Goal: Task Accomplishment & Management: Use online tool/utility

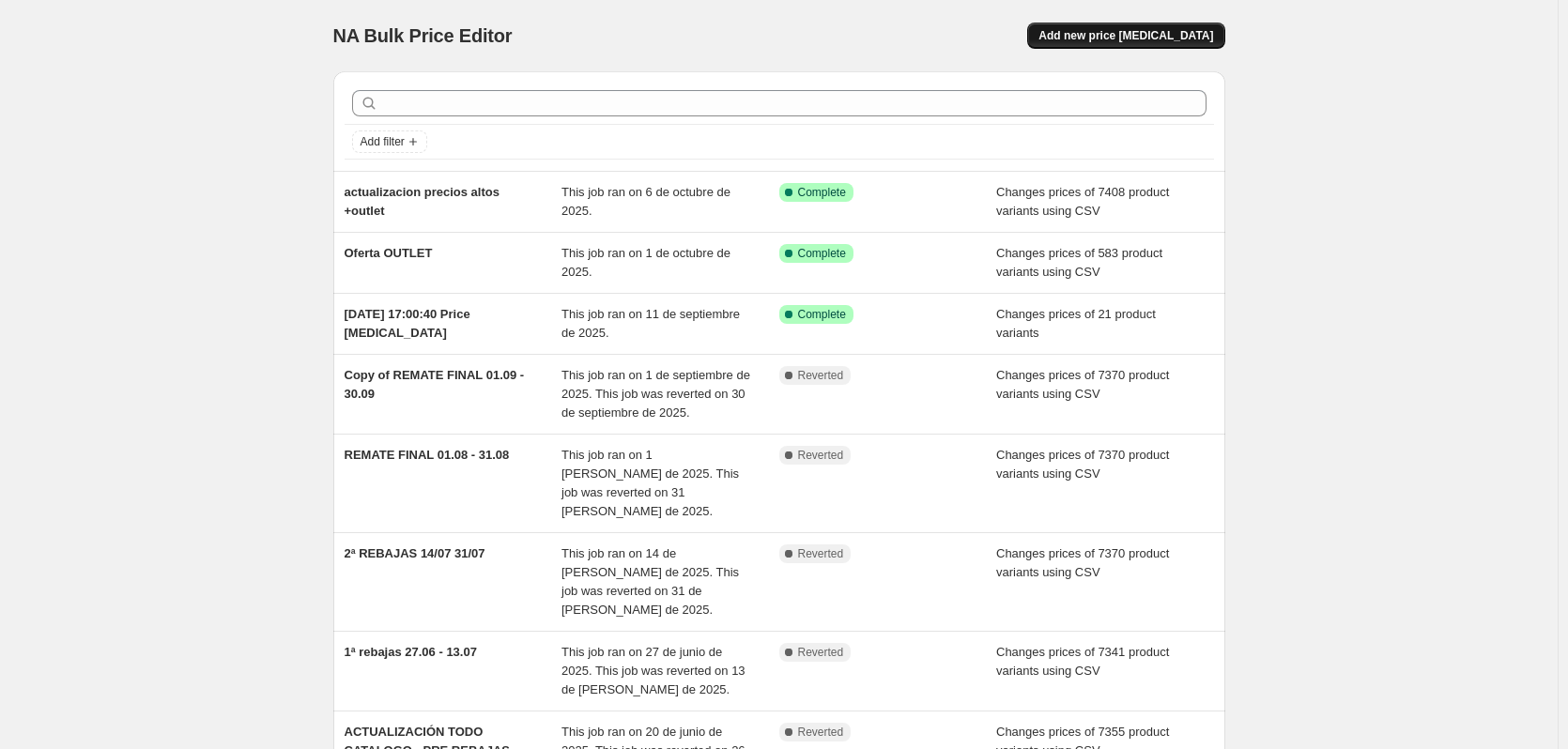
click at [1121, 40] on span "Add new price [MEDICAL_DATA]" at bounding box center [1127, 35] width 175 height 15
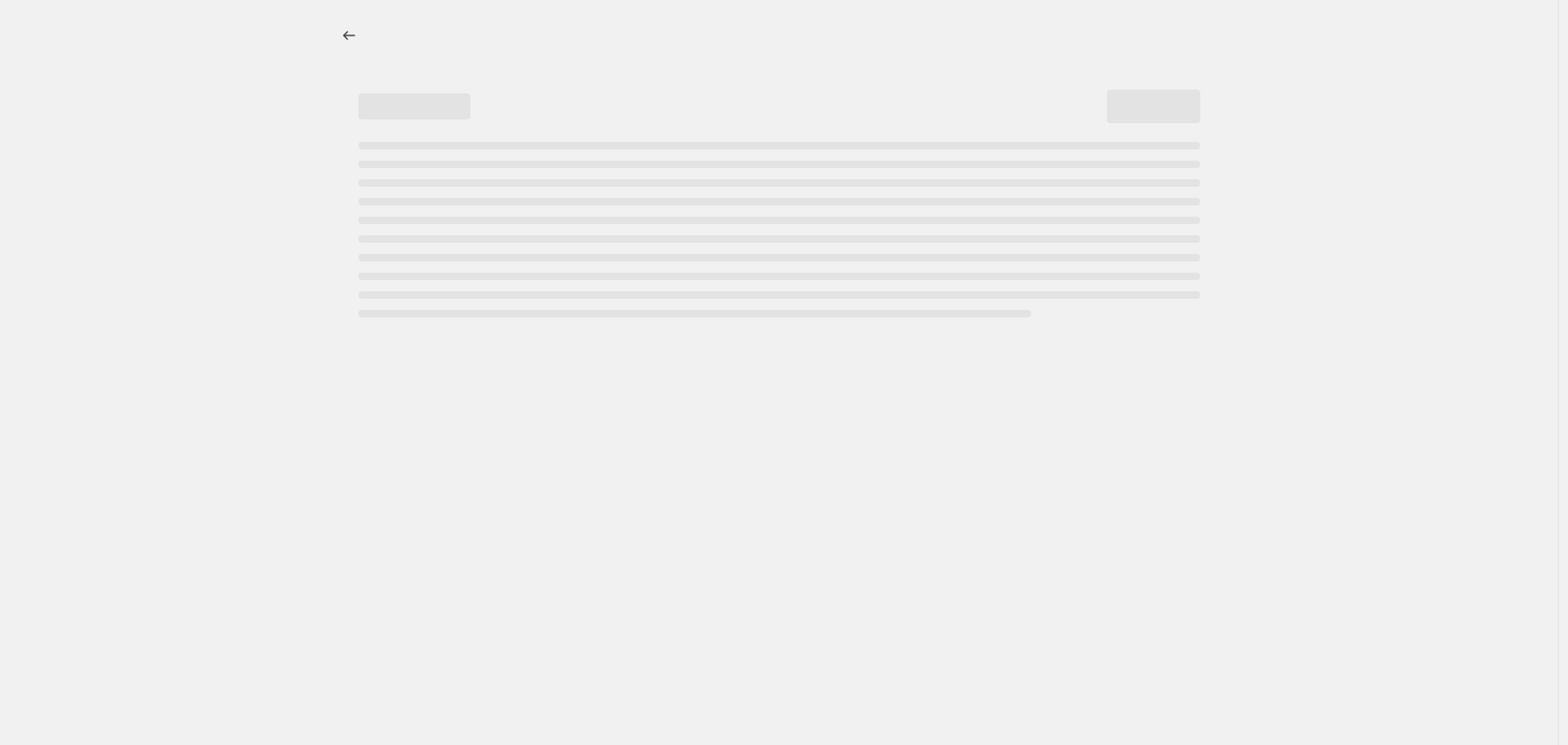
select select "percentage"
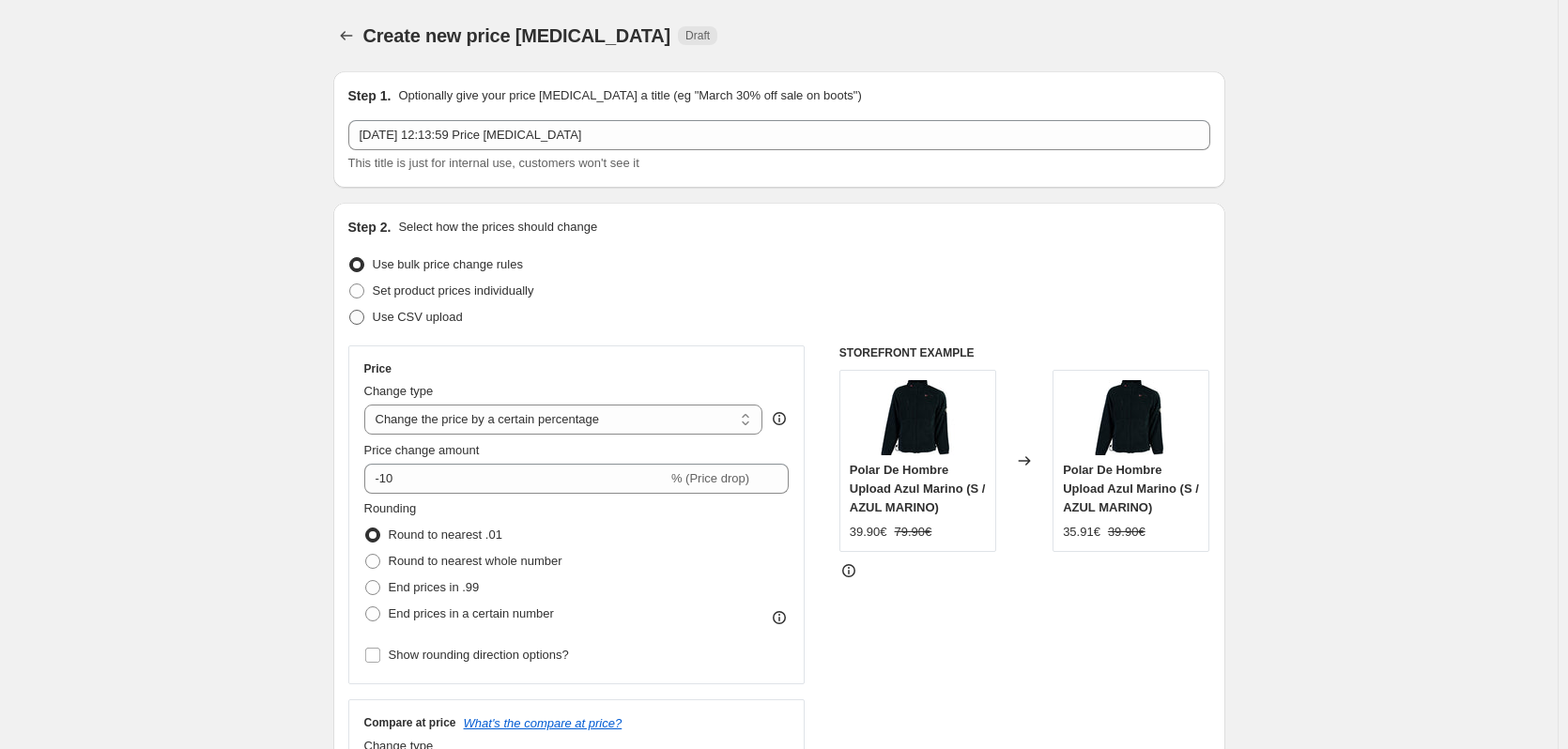
click at [372, 313] on label "Use CSV upload" at bounding box center [405, 317] width 115 height 26
click at [350, 311] on input "Use CSV upload" at bounding box center [349, 310] width 1 height 1
radio input "true"
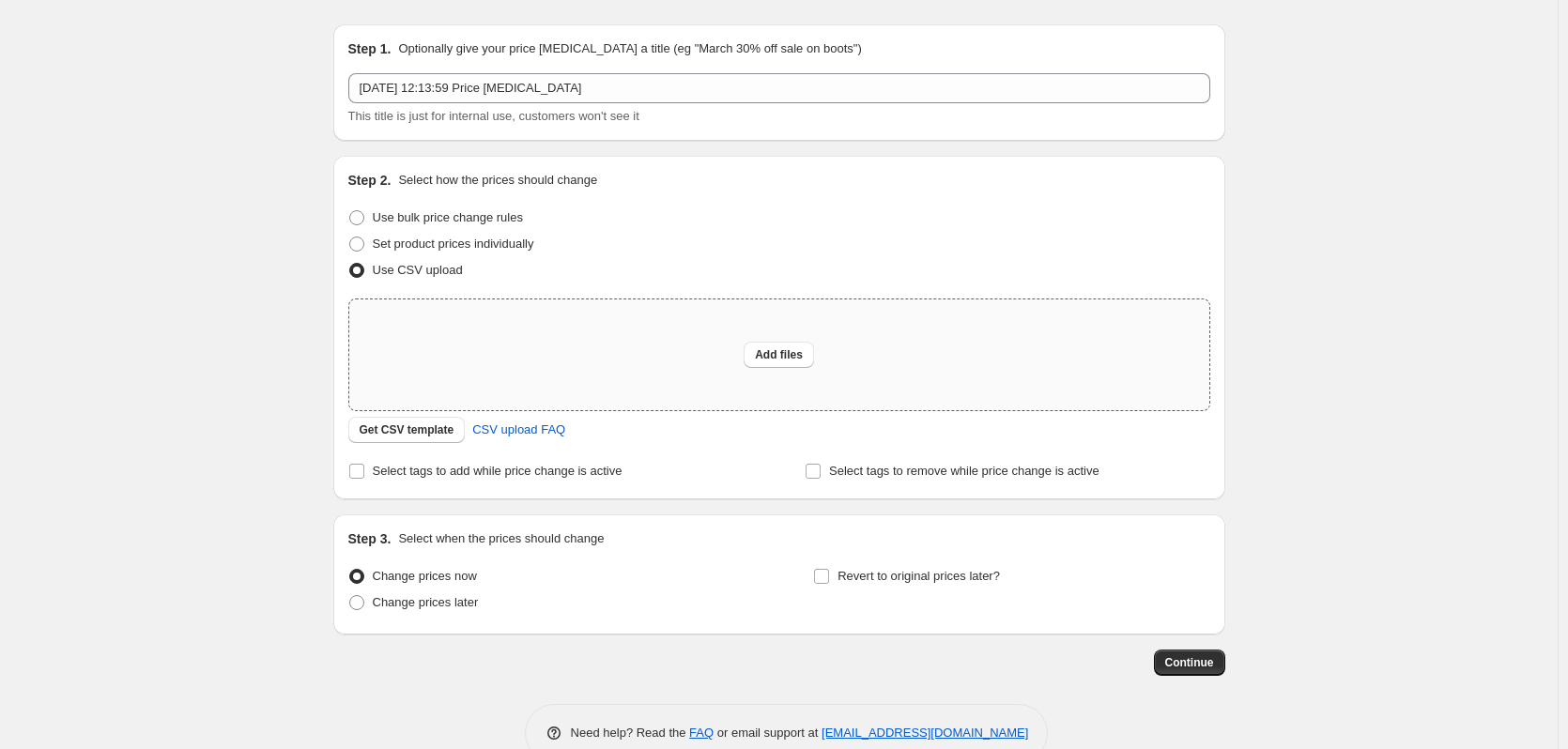
scroll to position [88, 0]
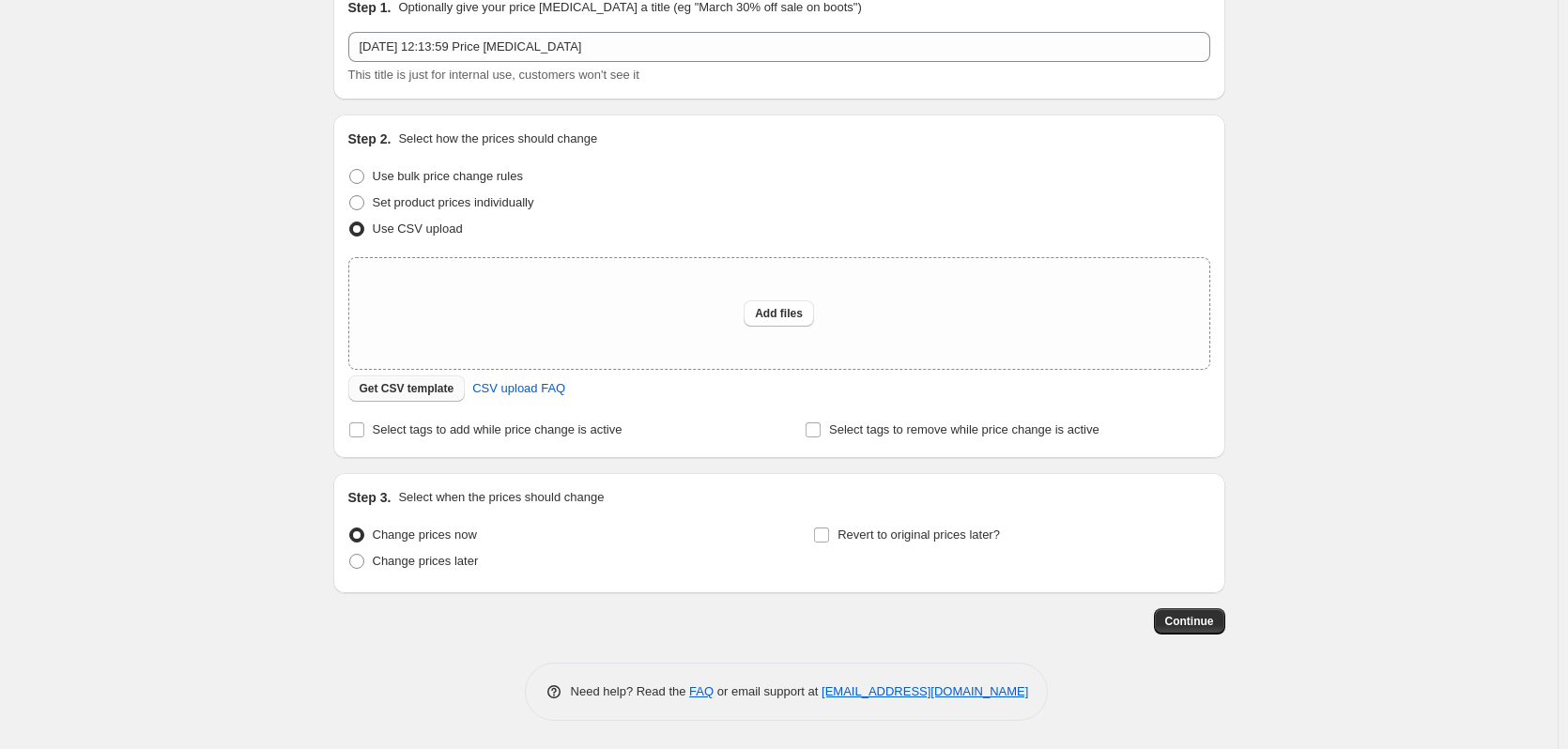
click at [415, 396] on span "Get CSV template" at bounding box center [407, 388] width 95 height 15
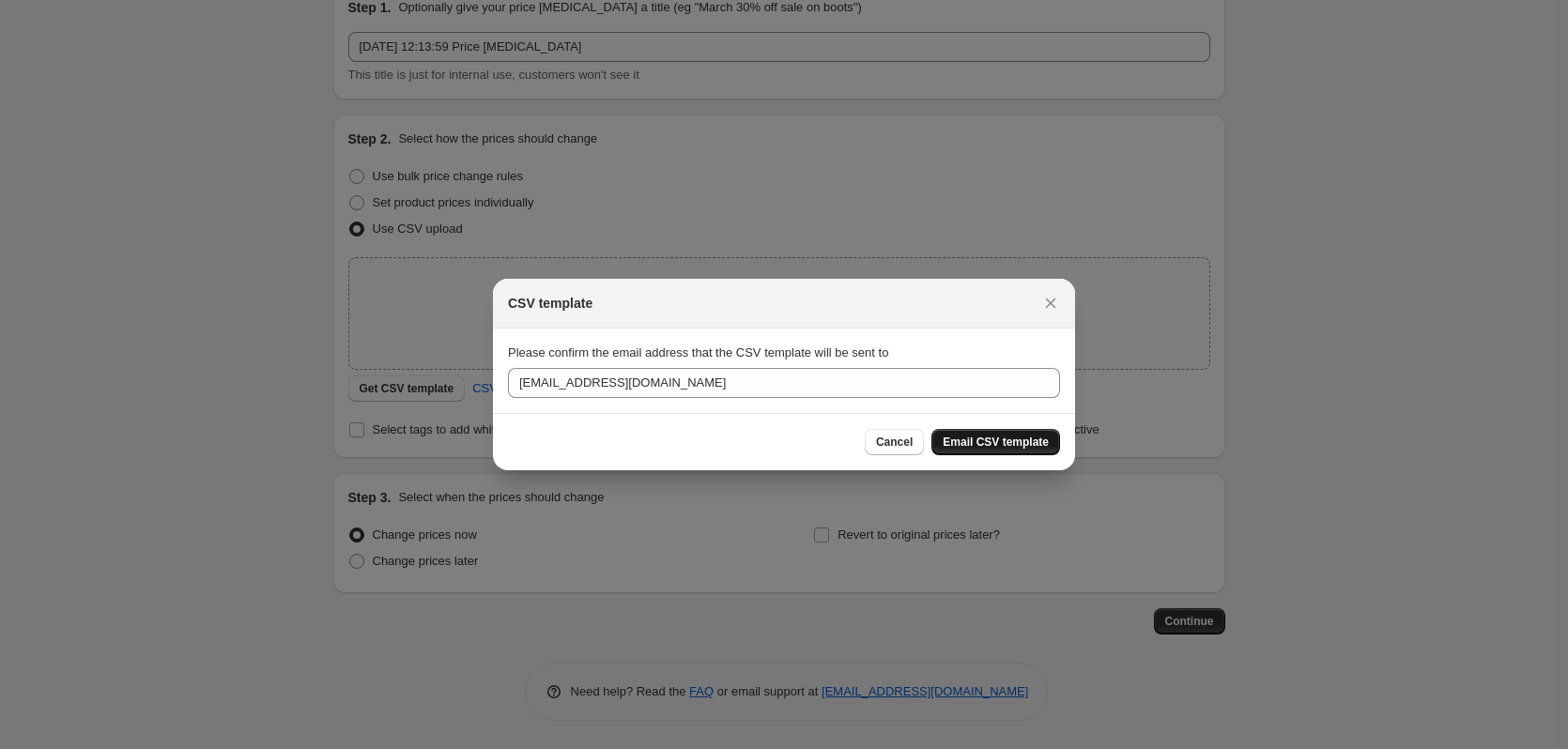
click at [988, 443] on span "Email CSV template" at bounding box center [995, 441] width 106 height 15
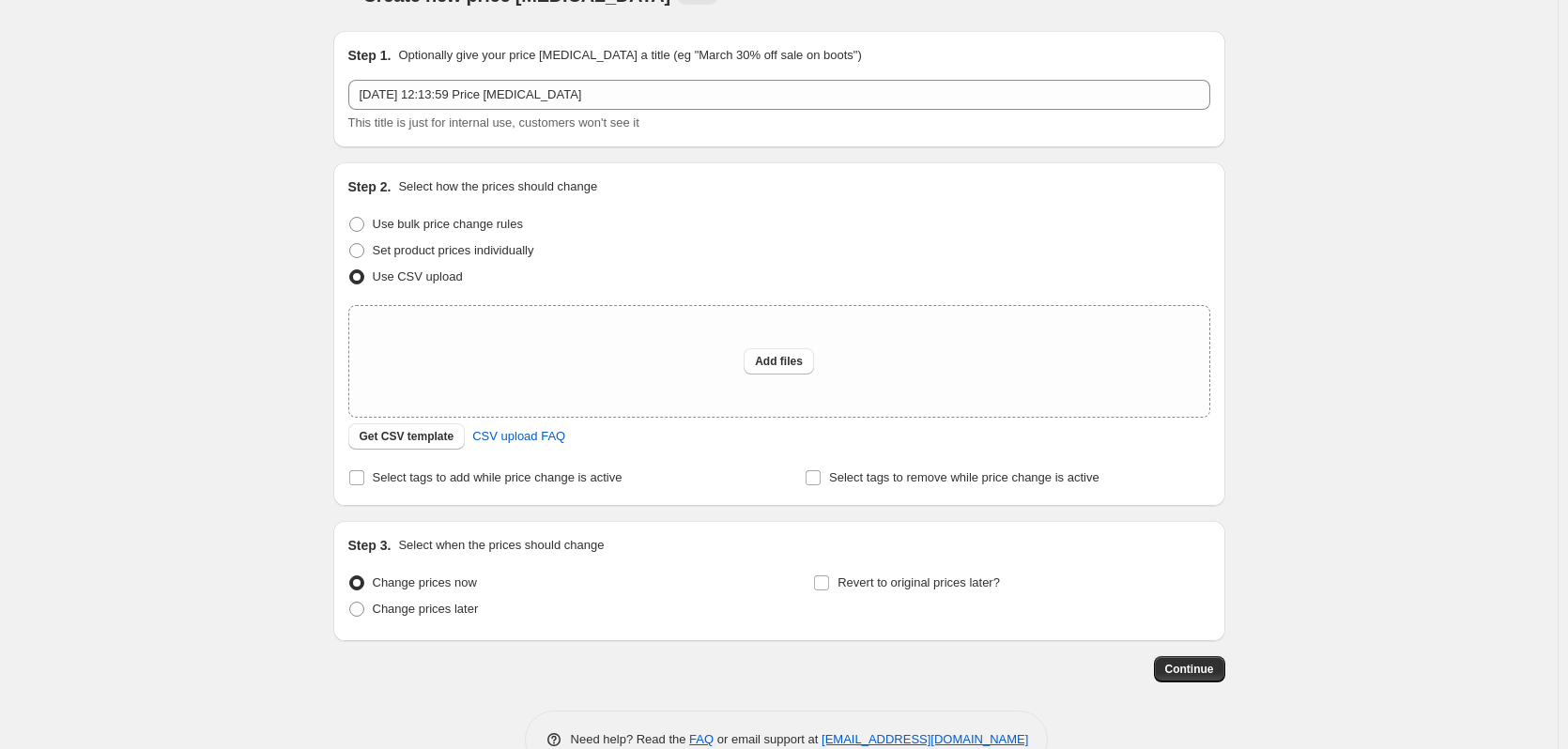
scroll to position [0, 0]
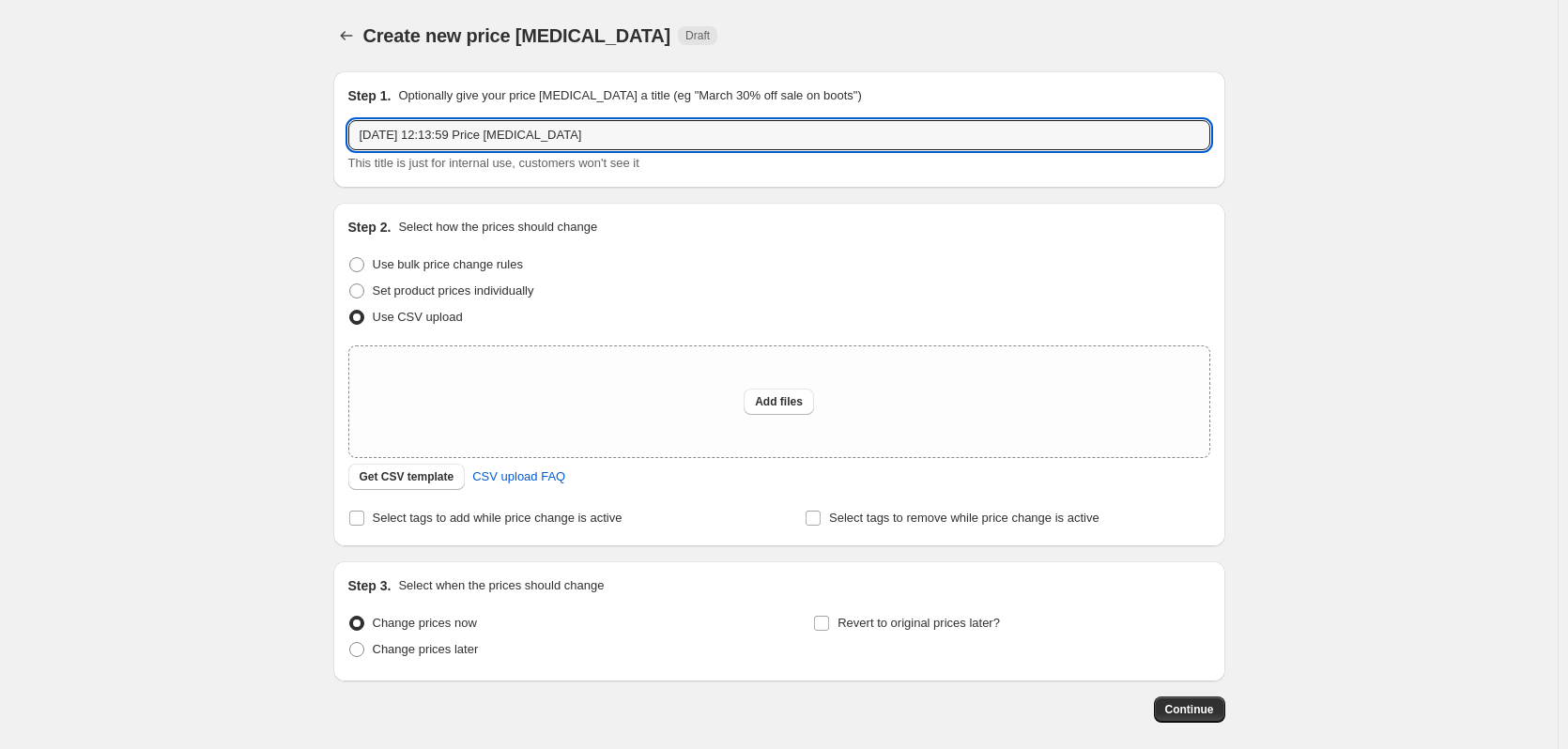
drag, startPoint x: 593, startPoint y: 139, endPoint x: 226, endPoint y: 134, distance: 367.0
click at [226, 134] on div "Create new price [MEDICAL_DATA]. This page is ready Create new price [MEDICAL_D…" at bounding box center [779, 419] width 1558 height 837
type input "oferta softshell -20% desde 13/10 hasta 19/10"
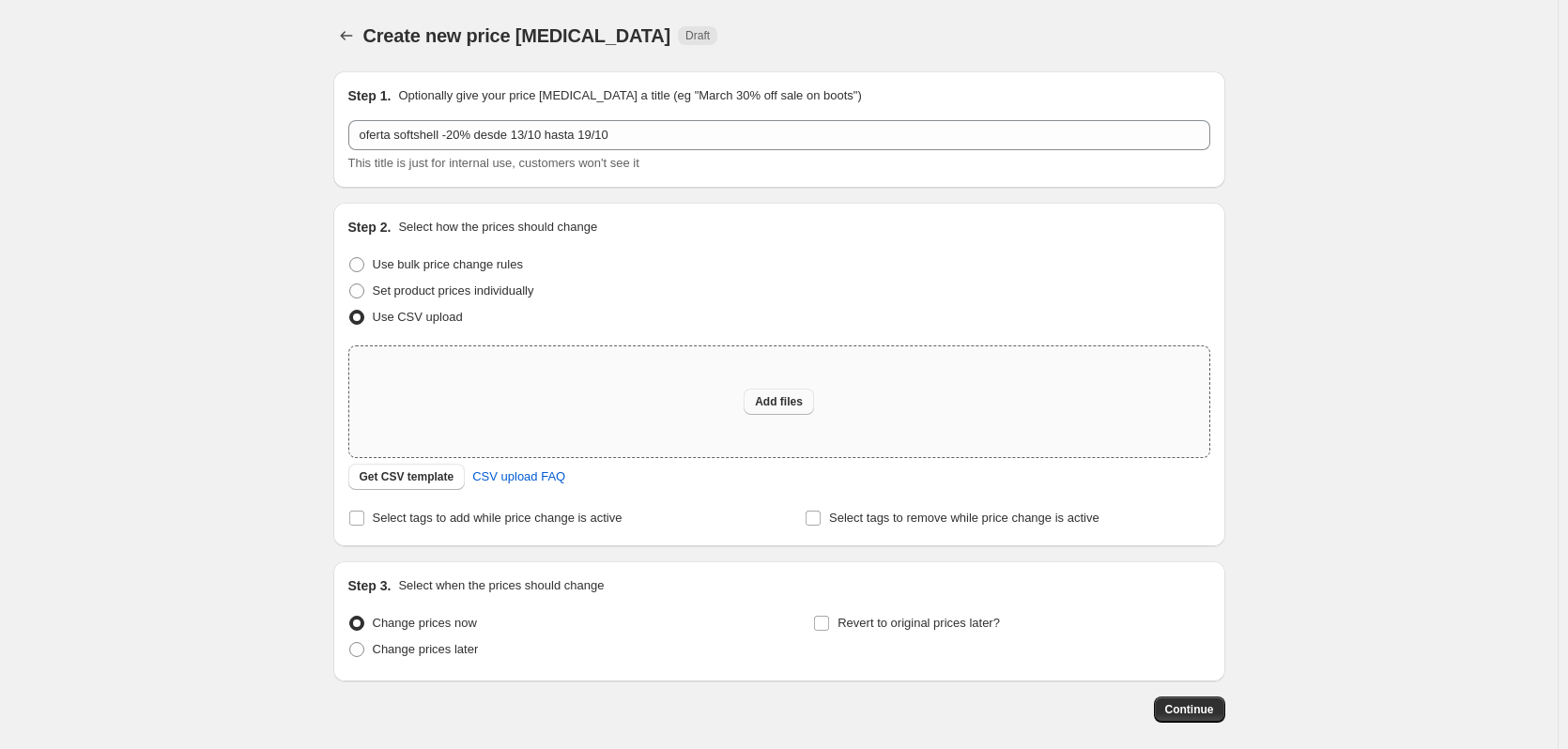
click at [785, 403] on span "Add files" at bounding box center [779, 401] width 48 height 15
type input "C:\fakepath\oferta softshell -20% desde 13 hasta 19 octubre 2025 - csv_template…"
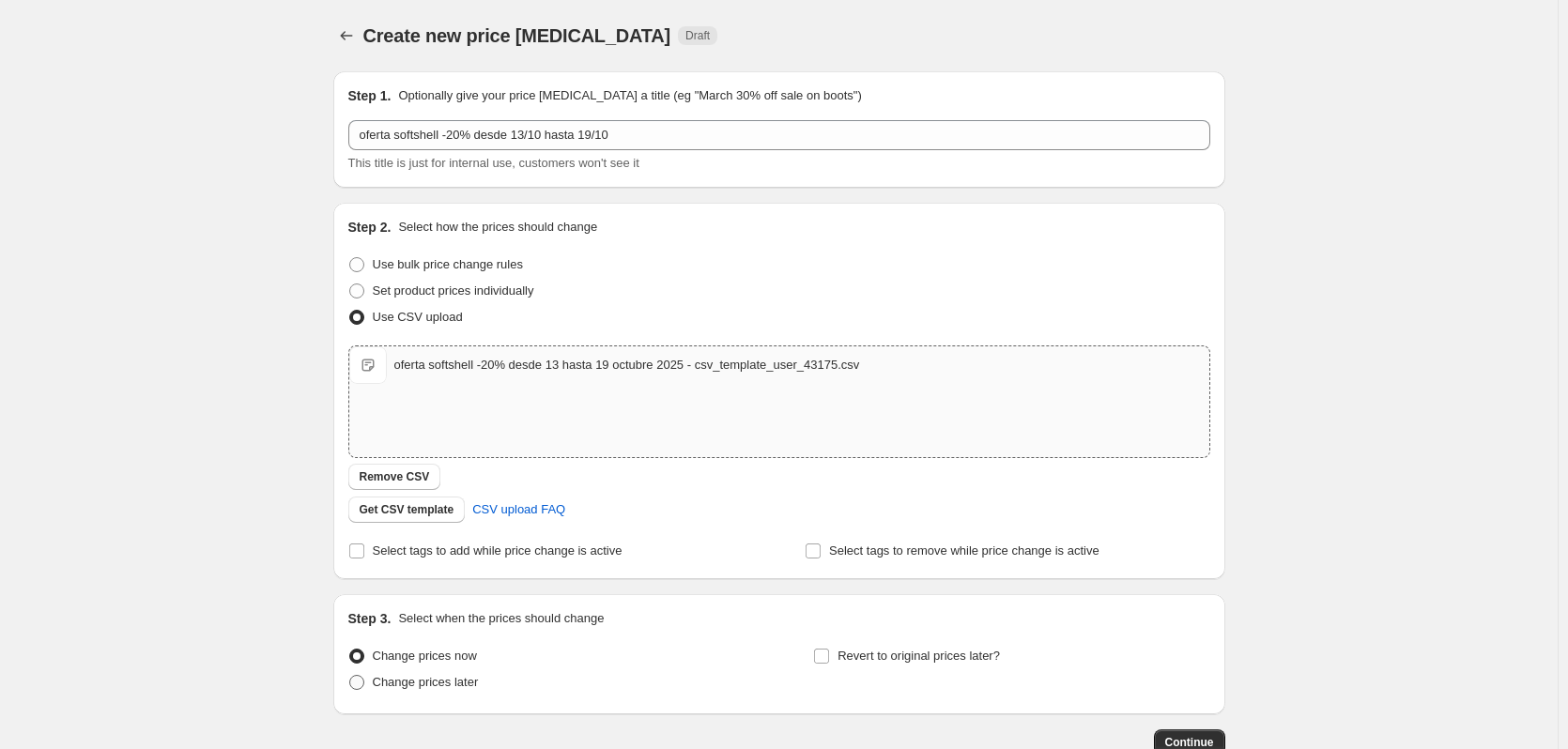
click at [363, 680] on span at bounding box center [356, 682] width 15 height 15
click at [350, 676] on input "Change prices later" at bounding box center [349, 675] width 1 height 1
radio input "true"
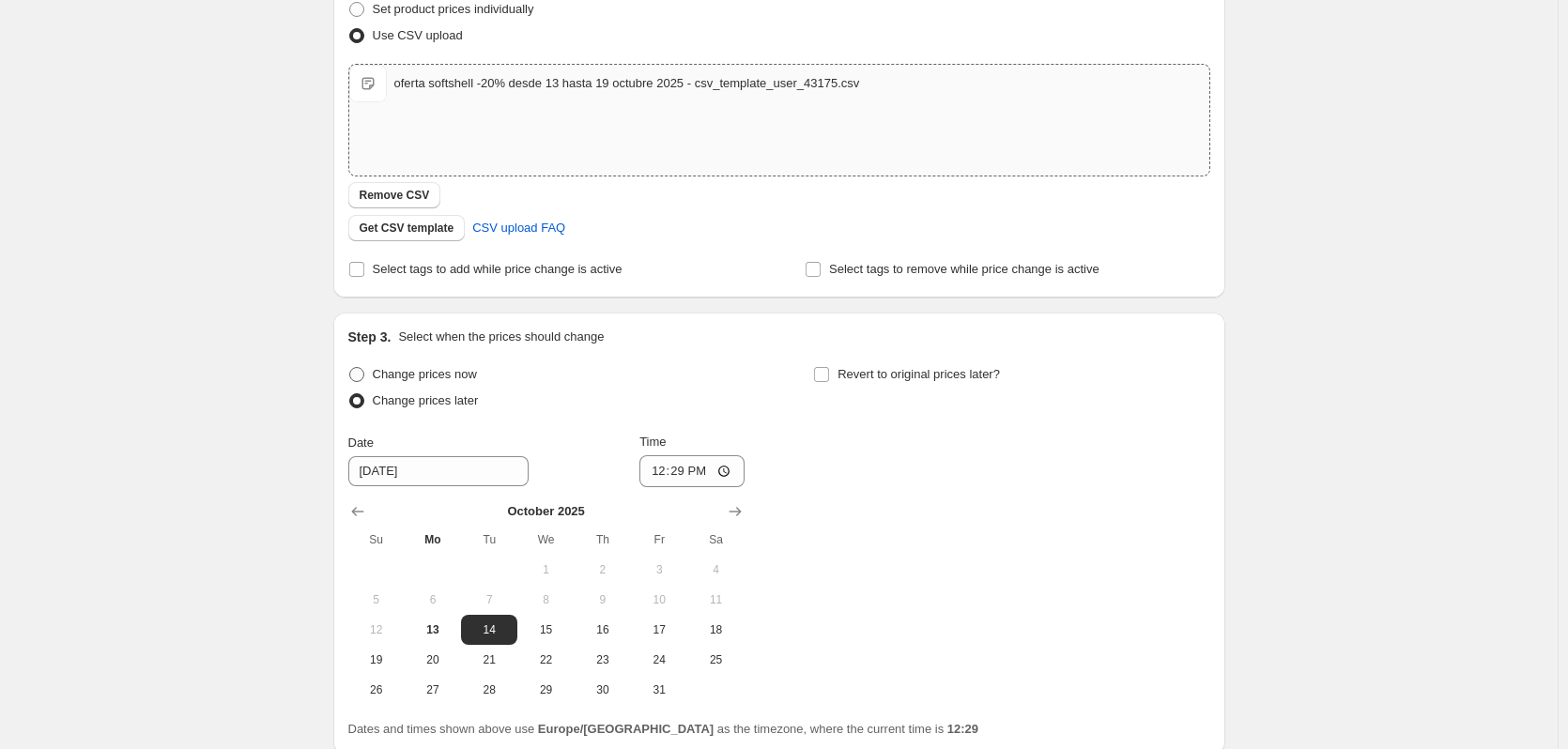
click at [365, 372] on span at bounding box center [356, 374] width 15 height 15
click at [350, 368] on input "Change prices now" at bounding box center [349, 367] width 1 height 1
radio input "true"
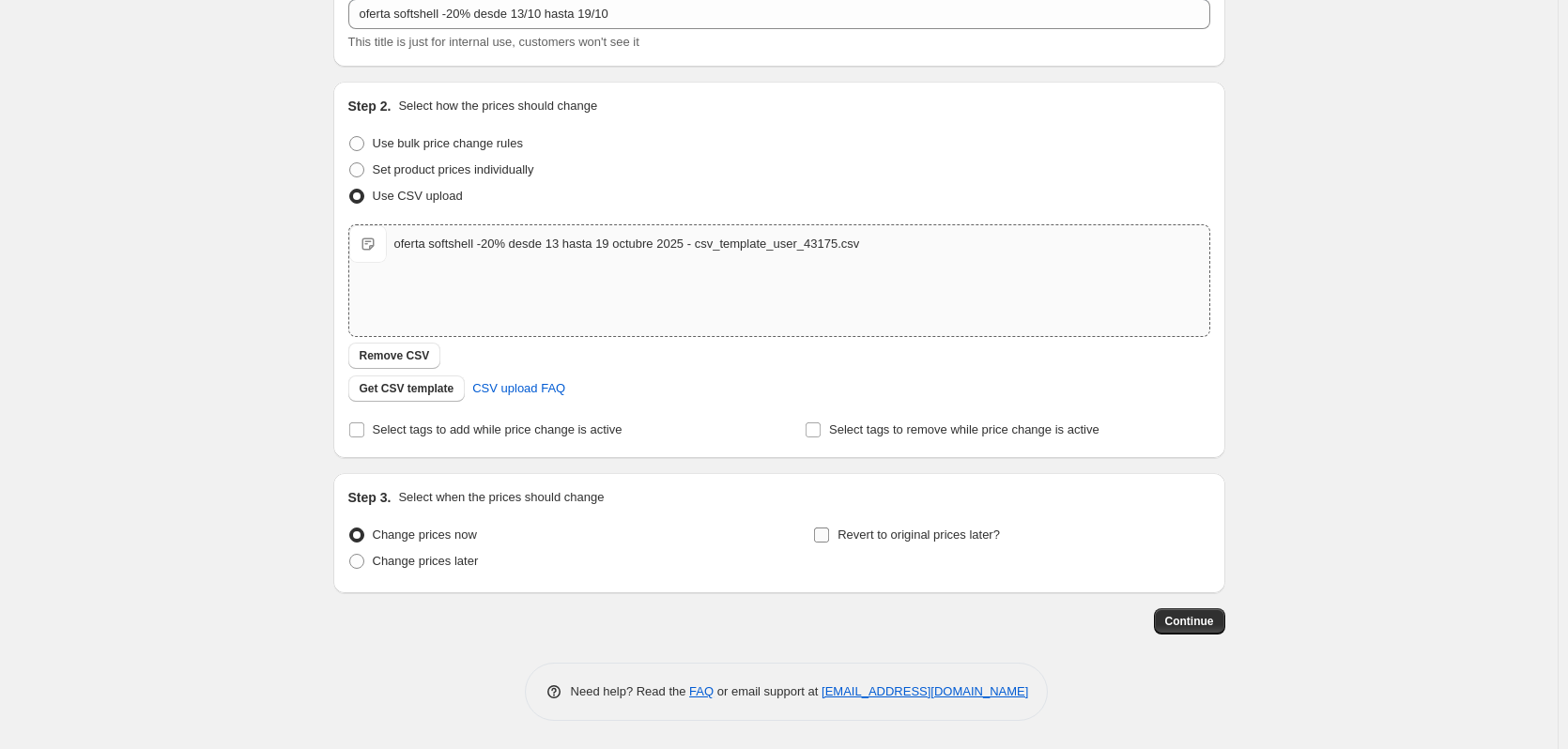
click at [829, 531] on input "Revert to original prices later?" at bounding box center [821, 534] width 15 height 15
checkbox input "true"
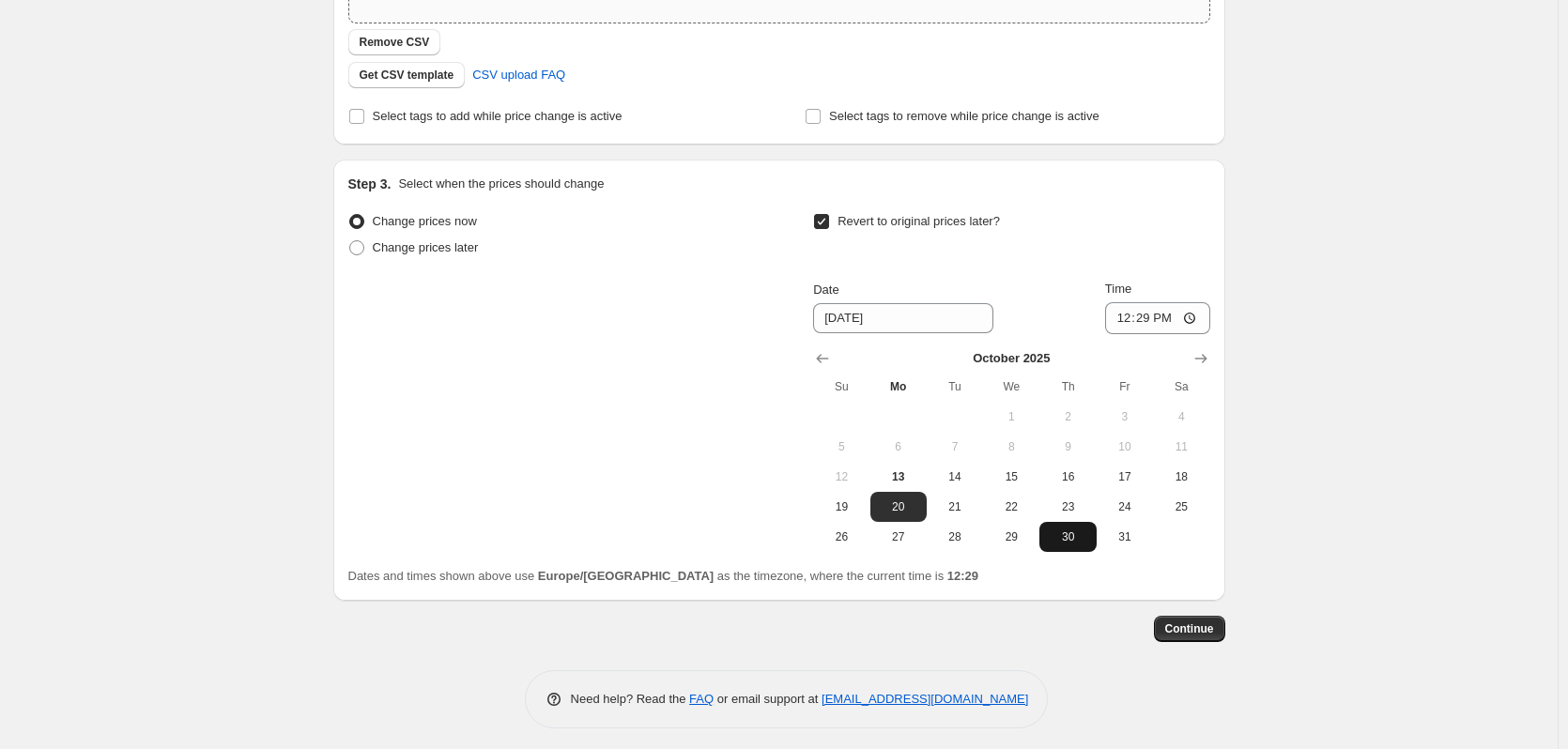
scroll to position [442, 0]
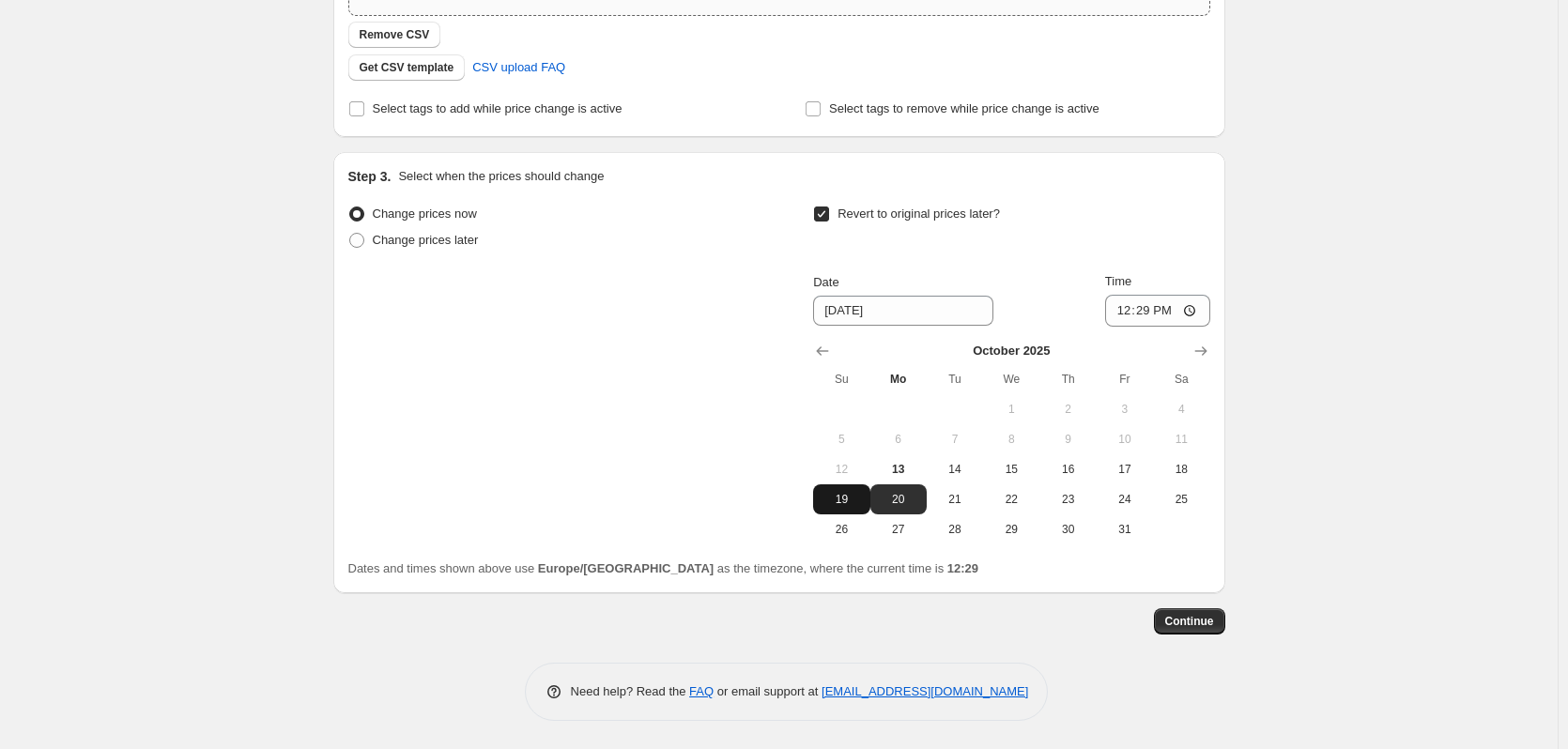
click at [838, 496] on span "19" at bounding box center [841, 498] width 42 height 15
type input "[DATE]"
click at [1143, 310] on input "12:29" at bounding box center [1158, 310] width 105 height 32
type input "23:59"
click at [1177, 620] on span "Continue" at bounding box center [1190, 621] width 49 height 15
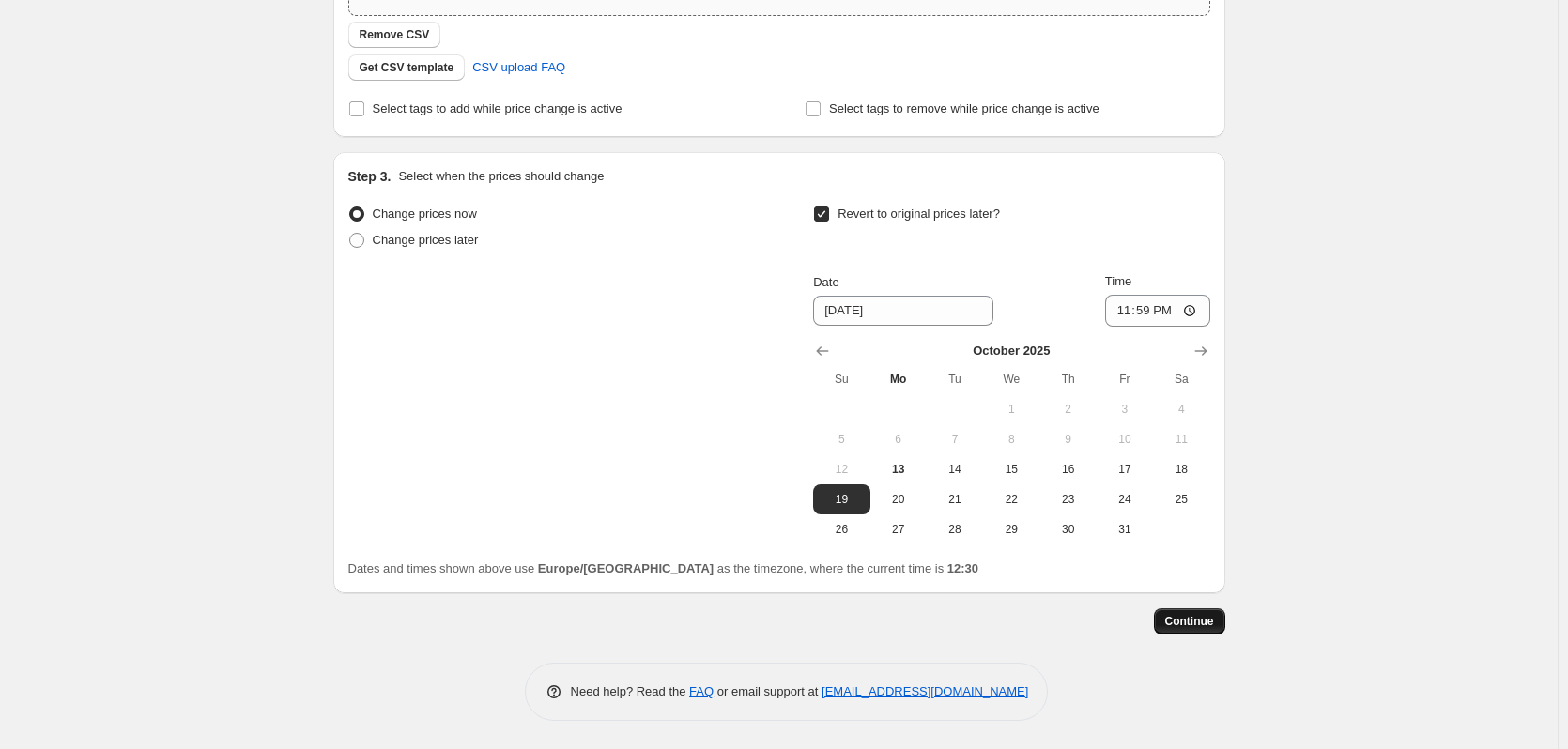
scroll to position [0, 0]
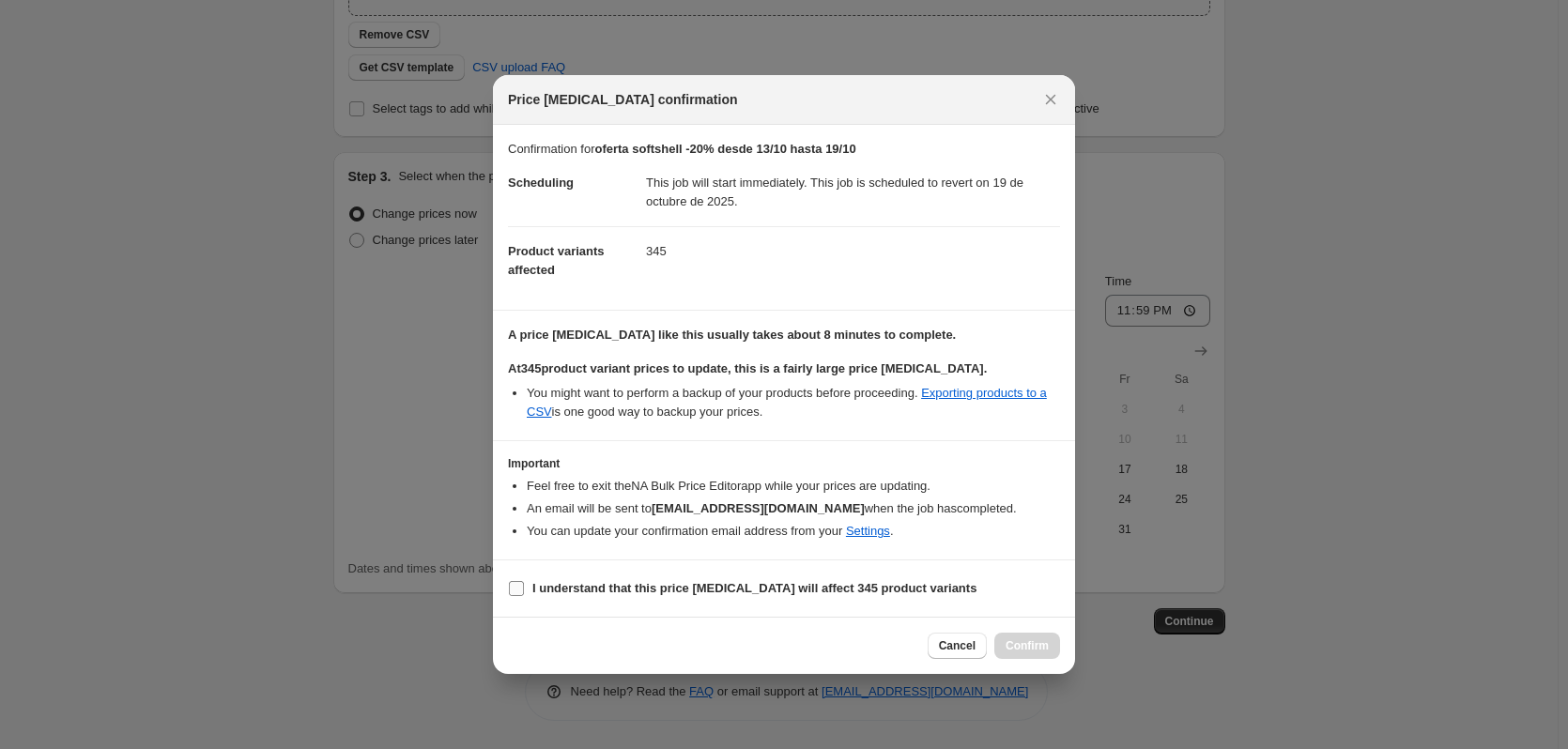
click at [519, 583] on input "I understand that this price [MEDICAL_DATA] will affect 345 product variants" at bounding box center [516, 588] width 15 height 15
checkbox input "true"
click at [1016, 640] on span "Confirm" at bounding box center [1028, 645] width 43 height 15
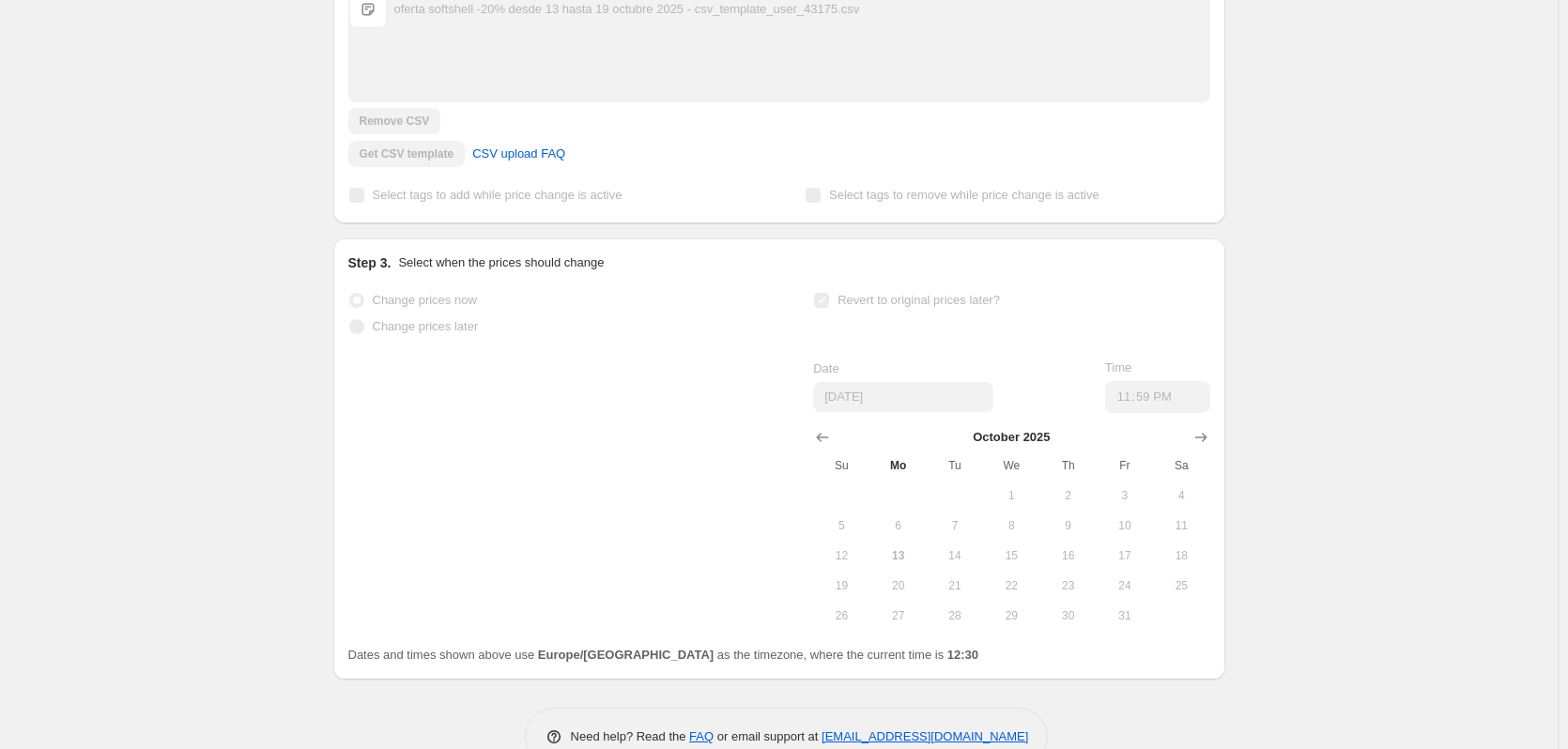
scroll to position [491, 0]
